Goal: Task Accomplishment & Management: Use online tool/utility

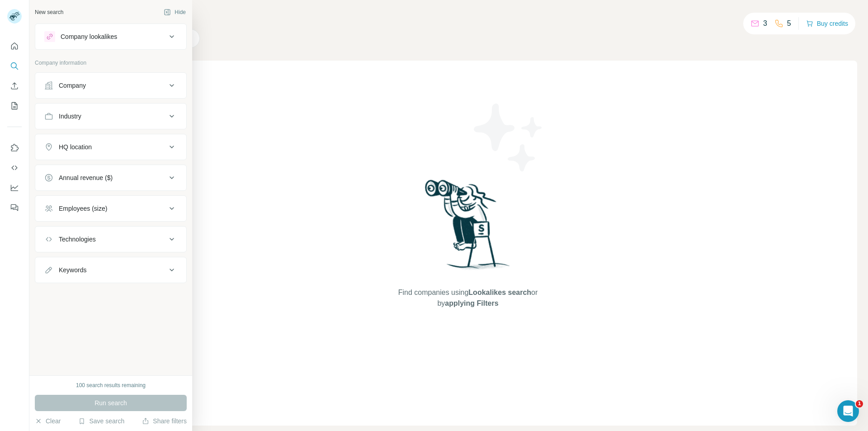
click at [102, 42] on div "Company lookalikes" at bounding box center [105, 36] width 122 height 11
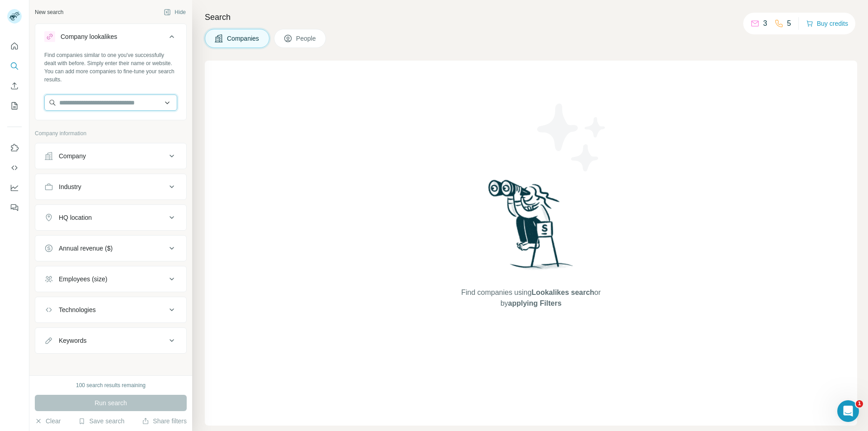
click at [95, 104] on input "text" at bounding box center [110, 102] width 133 height 16
click at [112, 39] on div "Company lookalikes" at bounding box center [89, 36] width 57 height 9
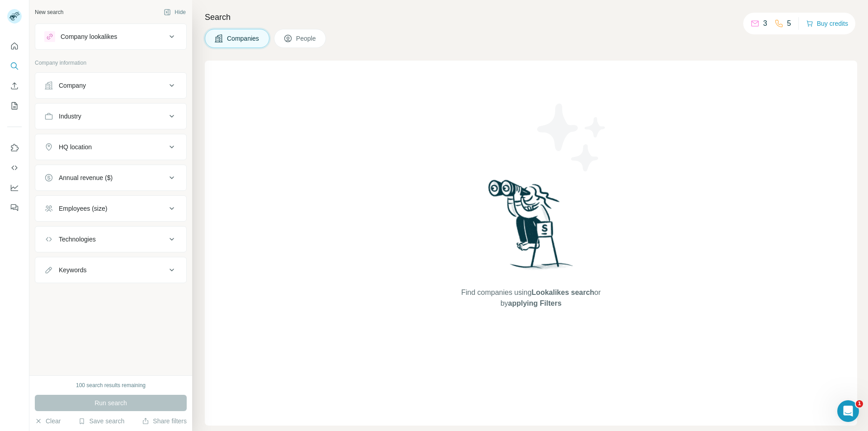
click at [106, 85] on div "Company" at bounding box center [105, 85] width 122 height 9
click at [105, 110] on input "text" at bounding box center [110, 108] width 133 height 16
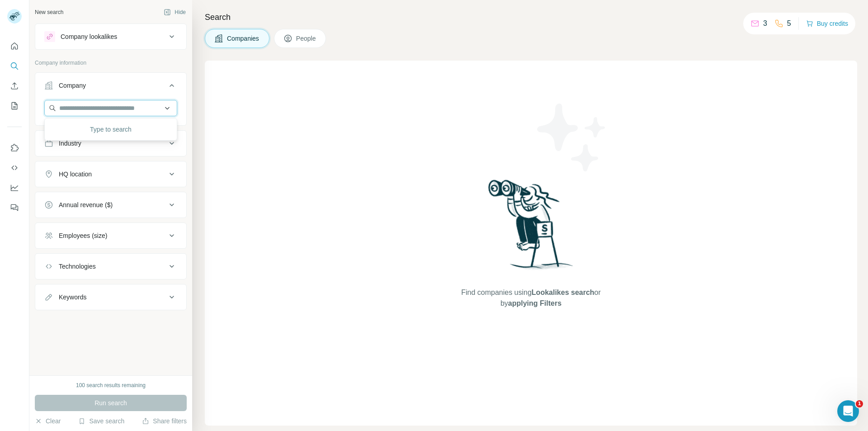
click at [105, 108] on input "text" at bounding box center [110, 108] width 133 height 16
click at [267, 155] on div "Find companies using Lookalikes search or by applying Filters" at bounding box center [531, 243] width 652 height 365
click at [17, 110] on icon "My lists" at bounding box center [14, 105] width 9 height 9
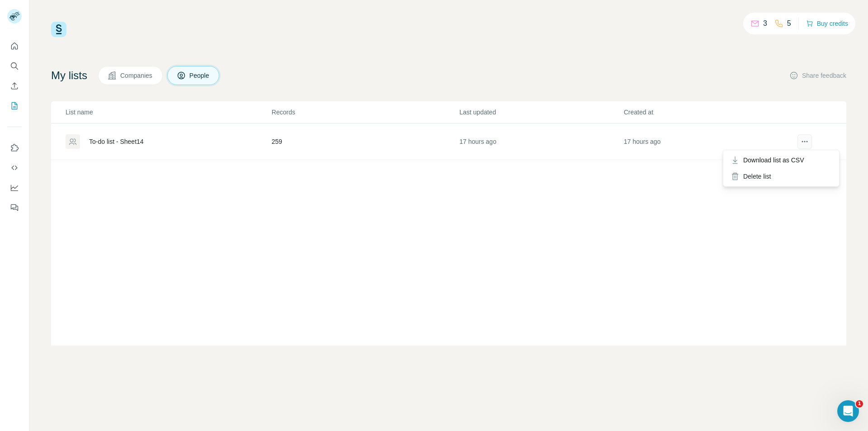
click at [798, 138] on button "actions" at bounding box center [805, 141] width 14 height 14
click at [771, 178] on div "Delete list" at bounding box center [781, 176] width 112 height 16
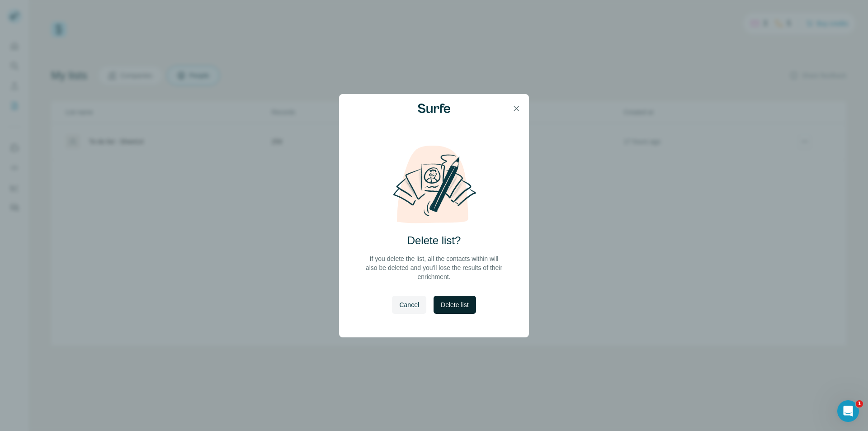
click at [466, 300] on span "Delete list" at bounding box center [455, 304] width 28 height 9
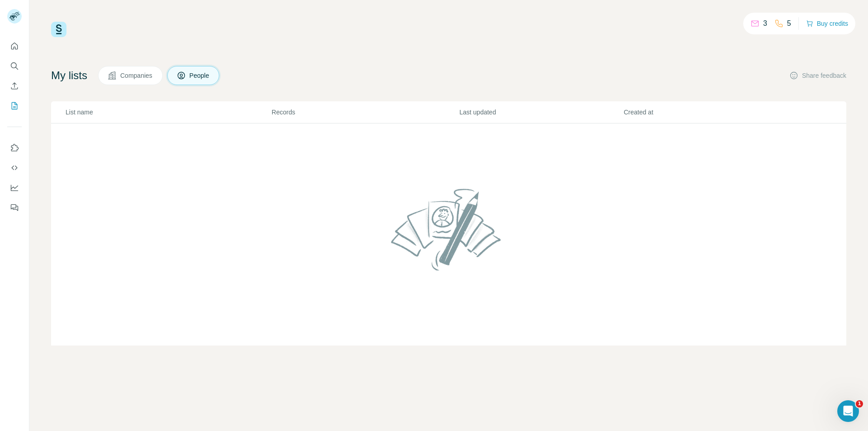
click at [129, 75] on span "Companies" at bounding box center [136, 75] width 33 height 9
click at [18, 92] on button "Enrich CSV" at bounding box center [14, 86] width 14 height 16
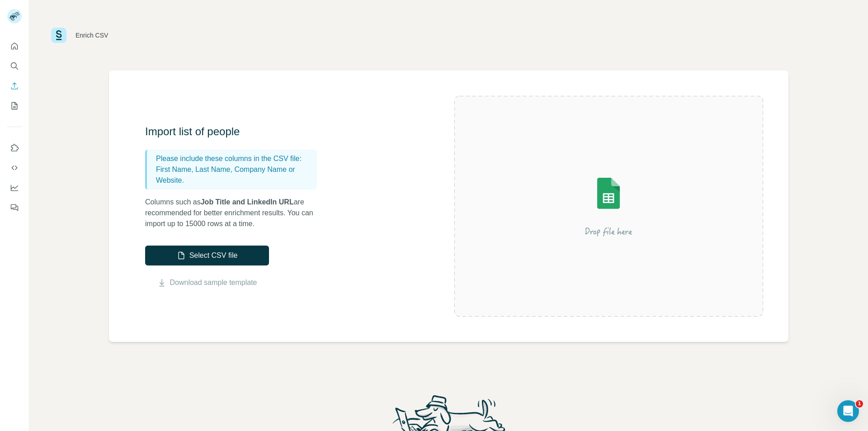
click at [238, 266] on div "Select CSV file Download sample template" at bounding box center [207, 266] width 124 height 42
click at [230, 256] on button "Select CSV file" at bounding box center [207, 255] width 124 height 20
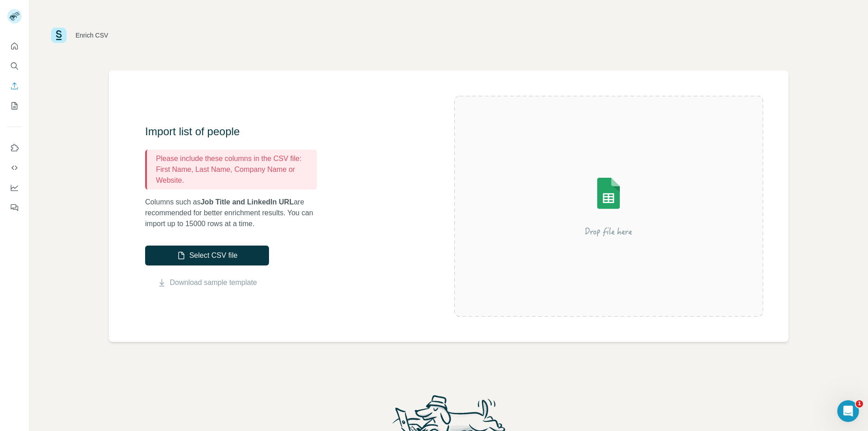
click at [248, 179] on p "First Name, Last Name, Company Name or Website." at bounding box center [234, 175] width 157 height 22
click at [252, 210] on p "Columns such as Job Title and LinkedIn URL are recommended for better enrichmen…" at bounding box center [235, 213] width 181 height 33
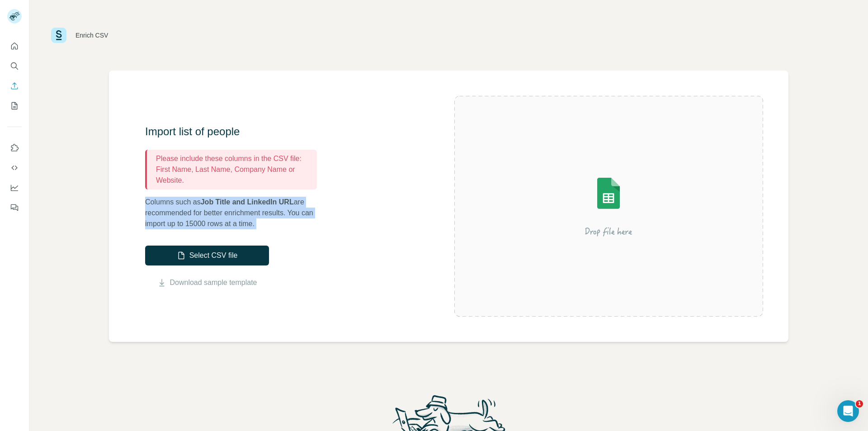
click at [252, 210] on p "Columns such as Job Title and LinkedIn URL are recommended for better enrichmen…" at bounding box center [235, 213] width 181 height 33
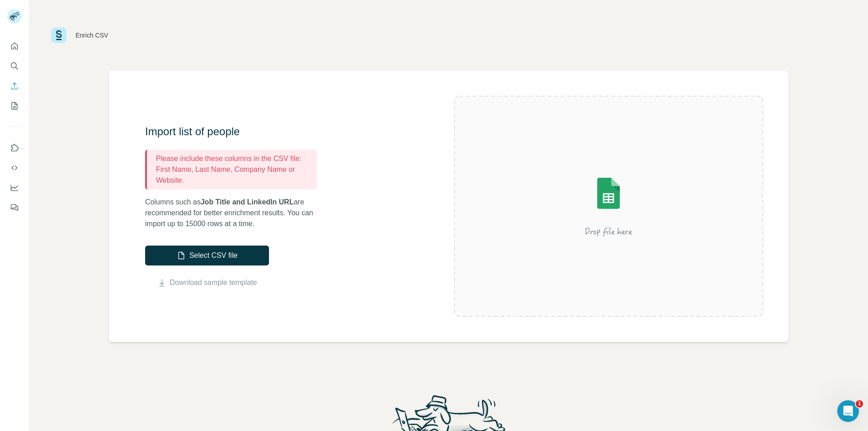
click at [265, 231] on div "Import list of people Please include these columns in the CSV file: First Name,…" at bounding box center [299, 206] width 309 height 164
